Goal: Transaction & Acquisition: Purchase product/service

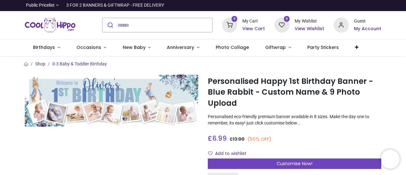
click at [115, 103] on img at bounding box center [112, 101] width 174 height 52
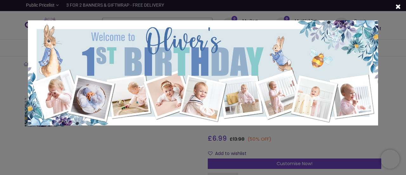
click at [387, 63] on div at bounding box center [203, 87] width 406 height 175
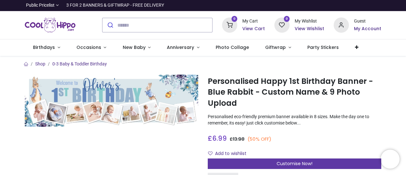
click at [295, 163] on span "Customise Now!" at bounding box center [295, 163] width 36 height 6
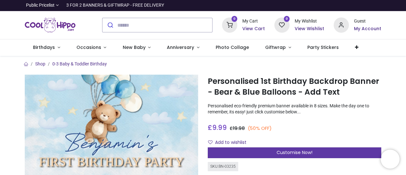
click at [301, 155] on span "Customise Now!" at bounding box center [295, 152] width 36 height 6
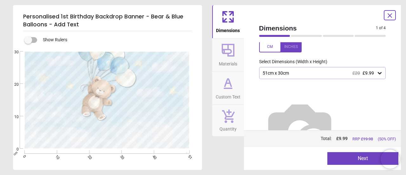
scroll to position [37, 0]
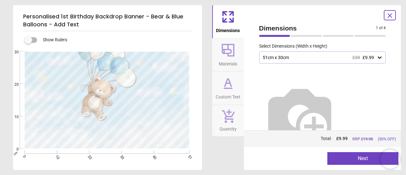
click at [367, 159] on button "Next" at bounding box center [362, 158] width 71 height 13
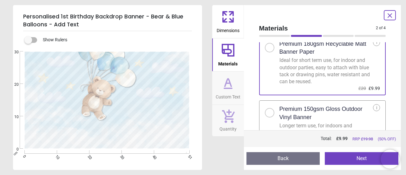
scroll to position [0, 0]
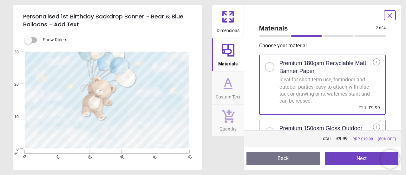
click at [361, 158] on button "Next" at bounding box center [362, 158] width 74 height 13
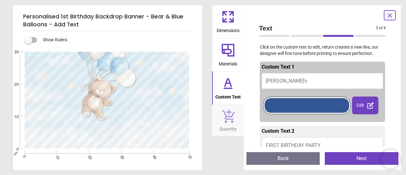
click at [321, 79] on button "Benjamin's" at bounding box center [323, 81] width 122 height 16
click at [313, 82] on button "Benjamin's" at bounding box center [323, 81] width 122 height 16
type textarea "********"
click at [364, 161] on button "Next" at bounding box center [362, 158] width 74 height 13
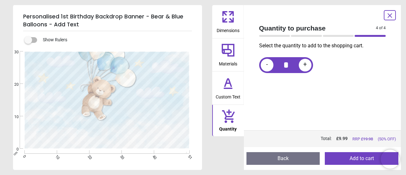
click at [291, 158] on button "Back" at bounding box center [284, 158] width 74 height 13
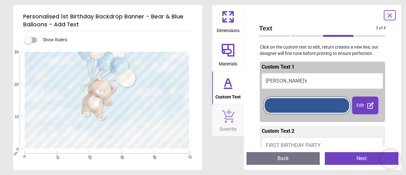
scroll to position [32, 0]
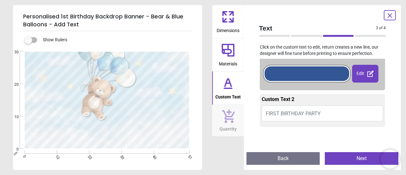
click at [392, 15] on icon at bounding box center [390, 16] width 8 height 8
